Goal: Subscribe to service/newsletter

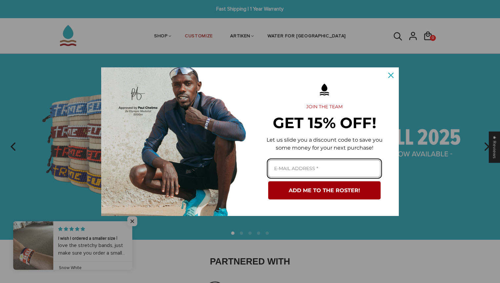
click at [293, 164] on input "Email field" at bounding box center [324, 169] width 112 height 18
paste input "[EMAIL_ADDRESS][DOMAIN_NAME]"
type input "[EMAIL_ADDRESS][DOMAIN_NAME]"
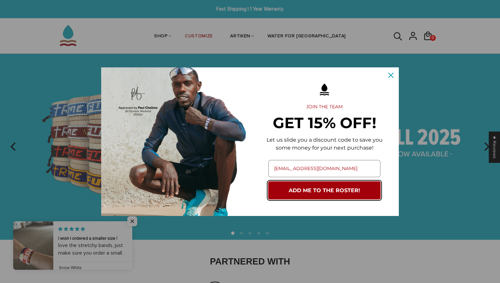
click at [299, 199] on button "ADD ME TO THE ROSTER!" at bounding box center [324, 190] width 112 height 18
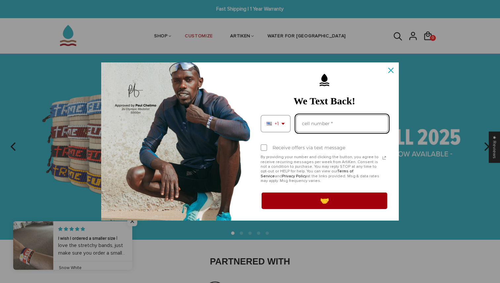
click at [318, 123] on input "Phone number field" at bounding box center [342, 124] width 92 height 18
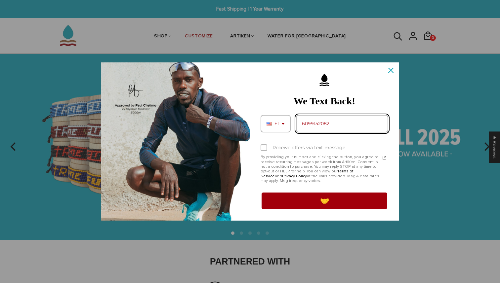
type input "6099152082"
click at [272, 143] on label "Receive offers via text message" at bounding box center [324, 147] width 128 height 15
click at [265, 146] on input "Receive offers via text message" at bounding box center [262, 148] width 4 height 4
checkbox input "true"
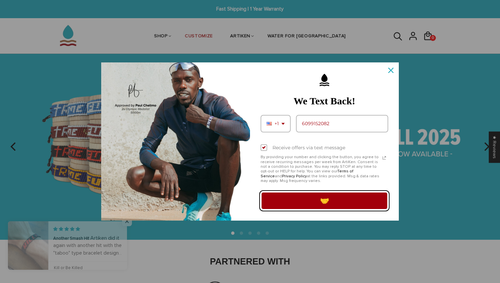
click at [287, 198] on button "🤝" at bounding box center [324, 201] width 128 height 19
